Goal: Task Accomplishment & Management: Use online tool/utility

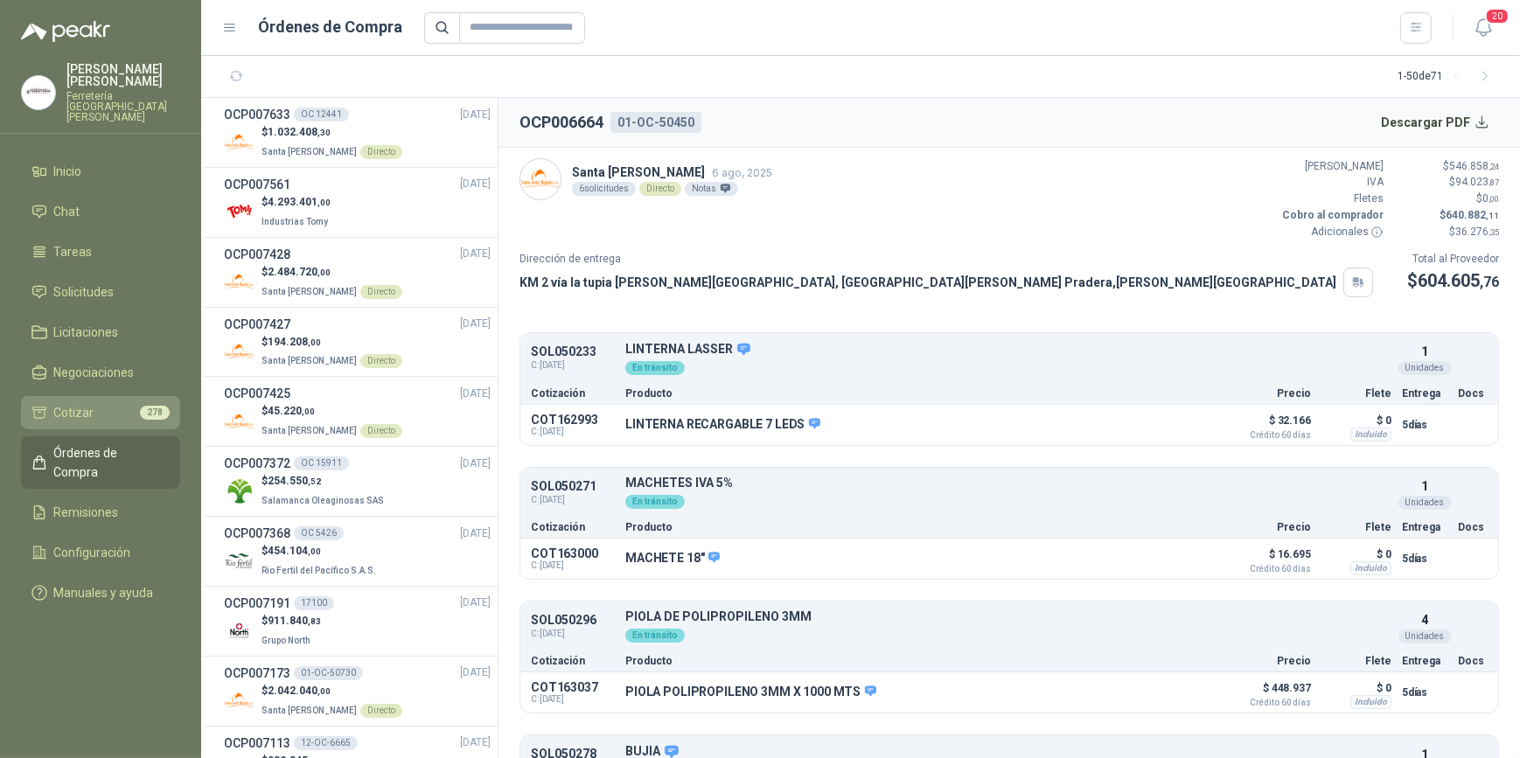
click at [79, 403] on span "Cotizar" at bounding box center [74, 412] width 40 height 19
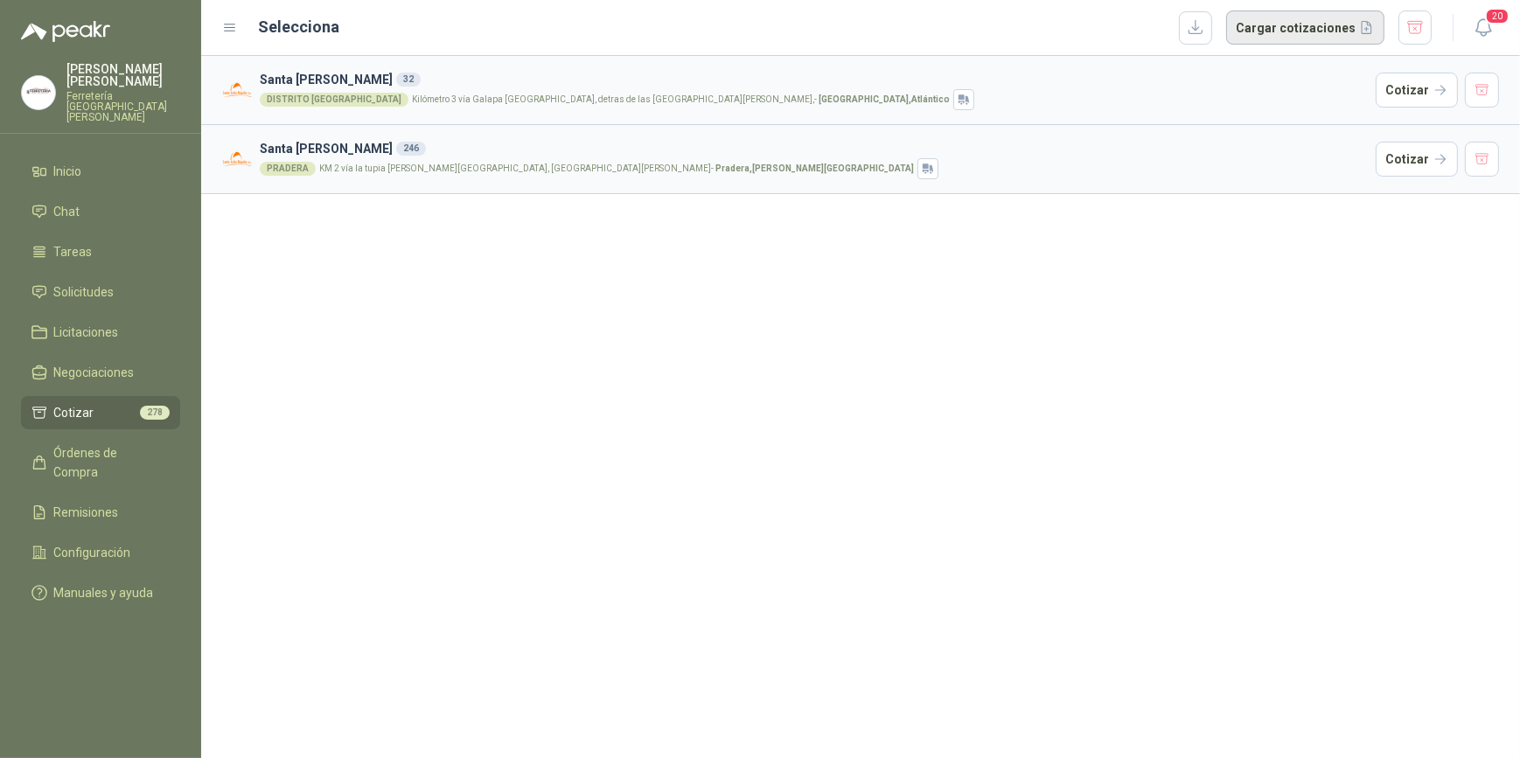
click at [1303, 26] on button "Cargar cotizaciones" at bounding box center [1305, 27] width 158 height 35
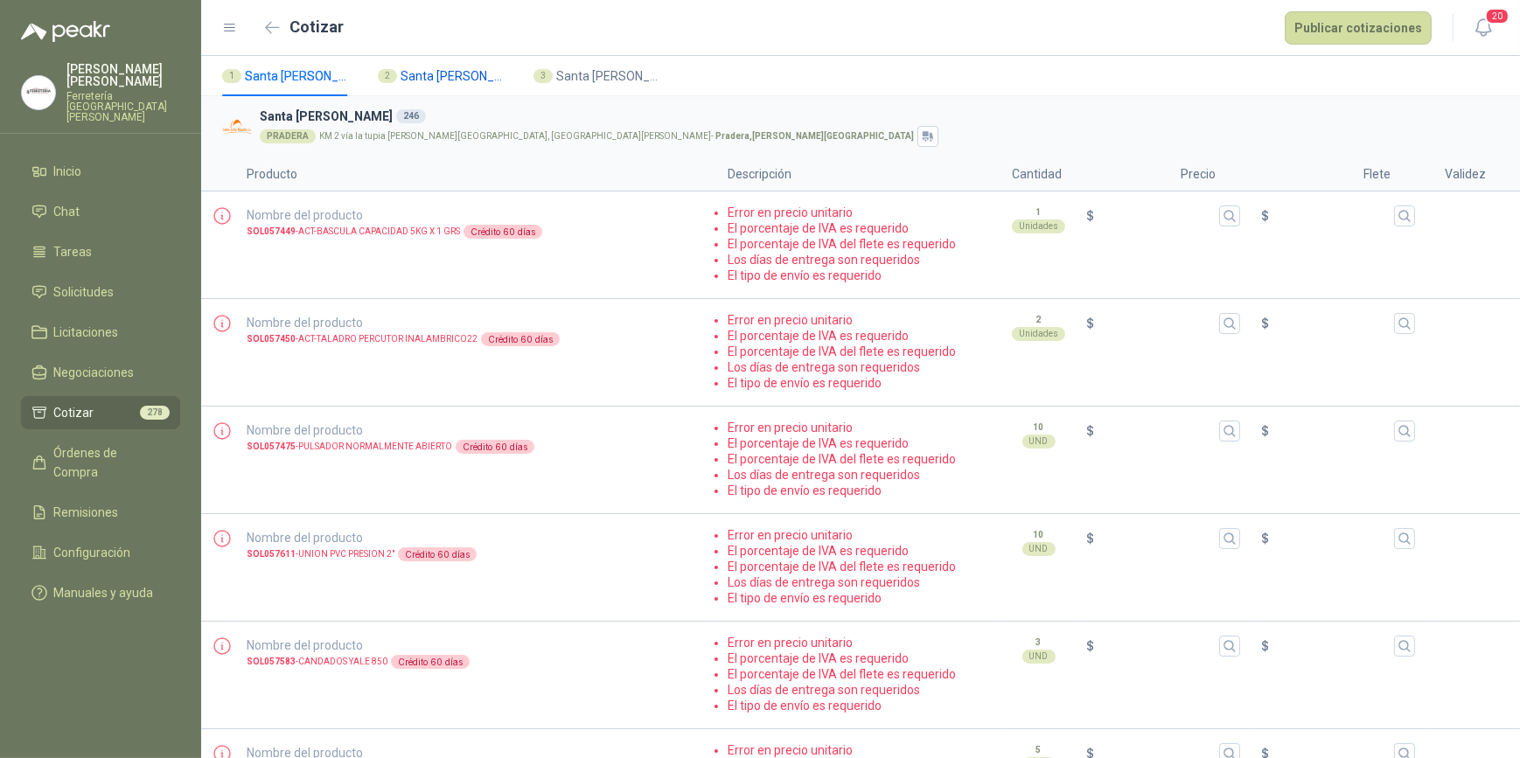
click at [444, 76] on span "Santa [PERSON_NAME]" at bounding box center [453, 75] width 105 height 19
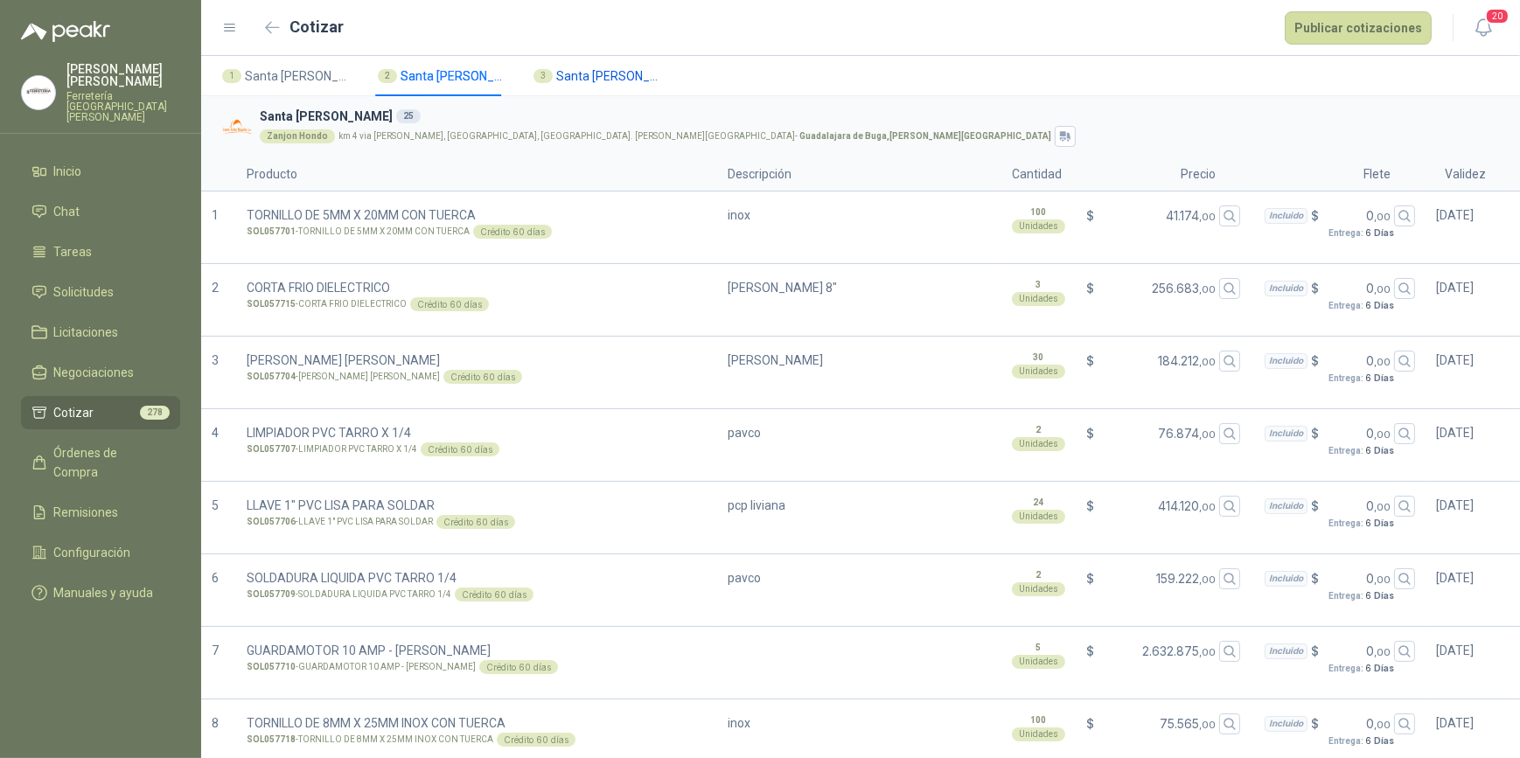
click at [577, 77] on span "Santa [PERSON_NAME]" at bounding box center [608, 75] width 105 height 19
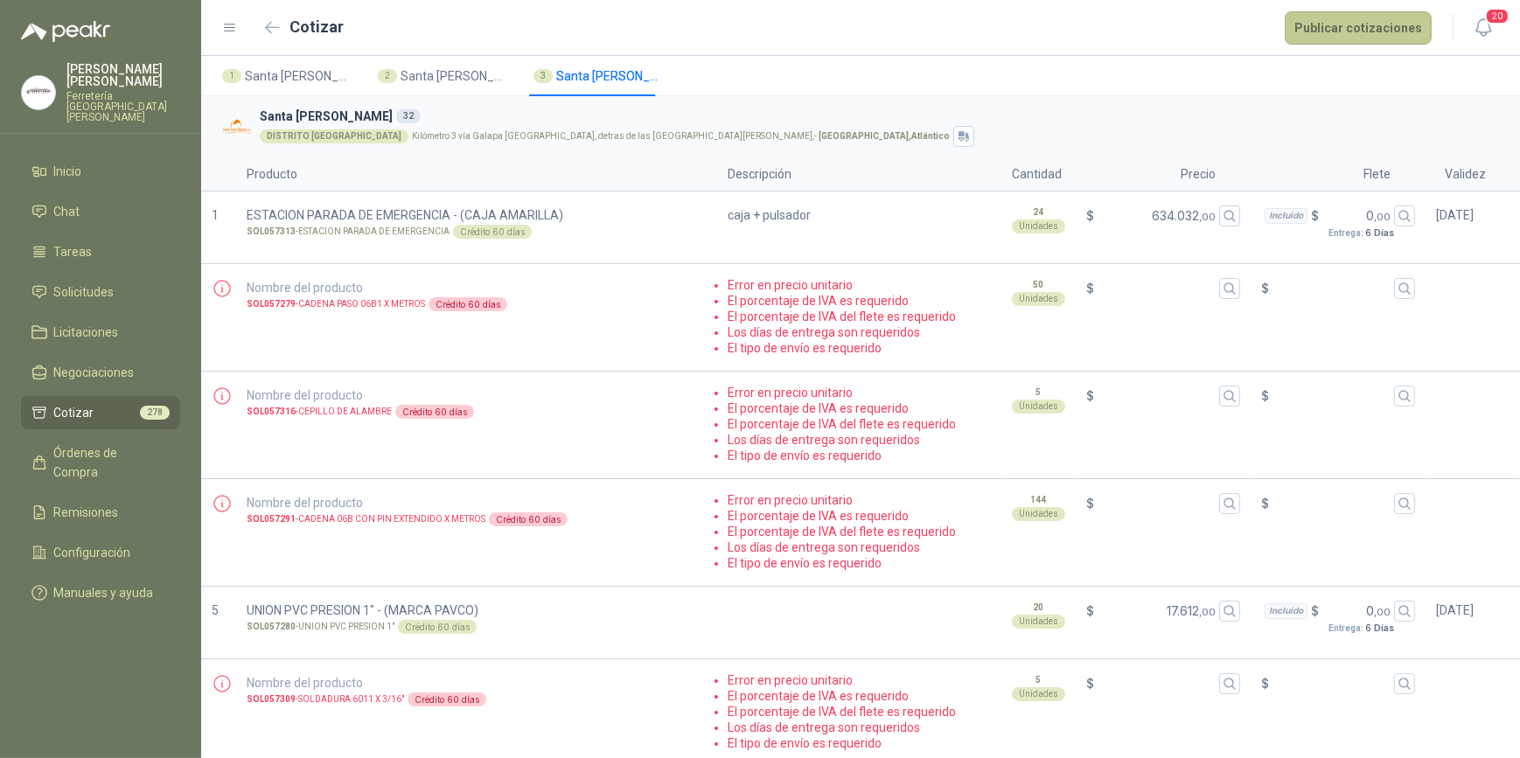
click at [1365, 26] on button "Publicar cotizaciones" at bounding box center [1358, 27] width 147 height 33
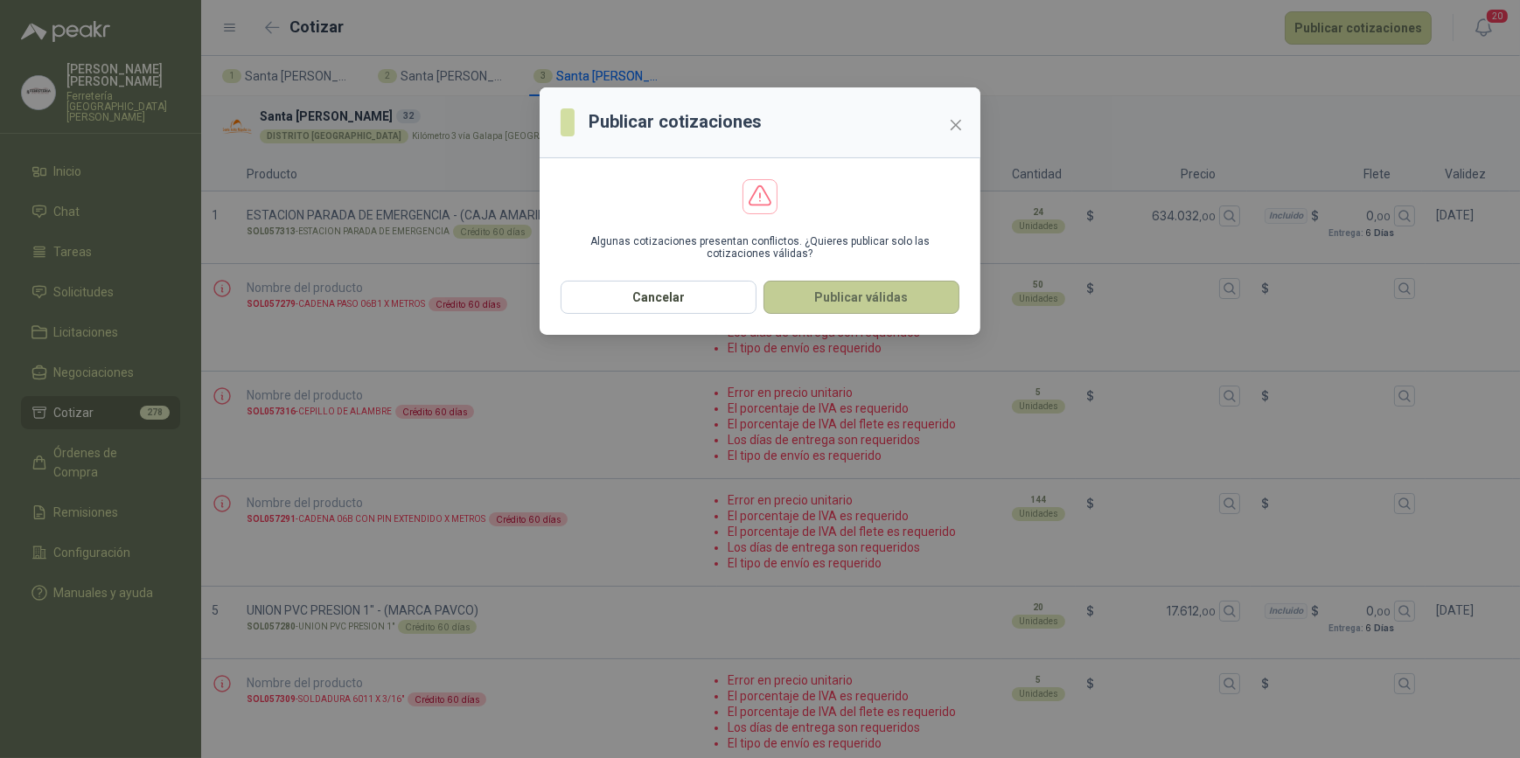
click at [887, 301] on button "Publicar válidas" at bounding box center [862, 297] width 196 height 33
